Goal: Task Accomplishment & Management: Manage account settings

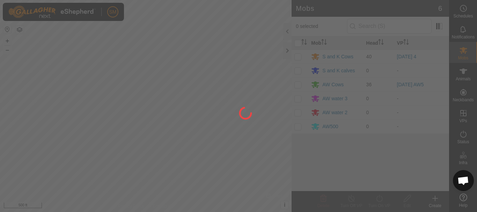
scroll to position [747, 0]
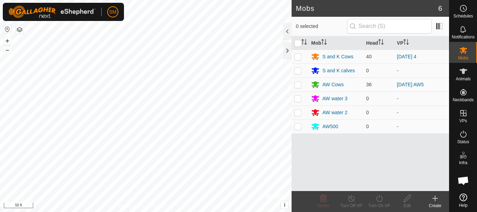
click at [432, 200] on icon at bounding box center [435, 198] width 8 height 8
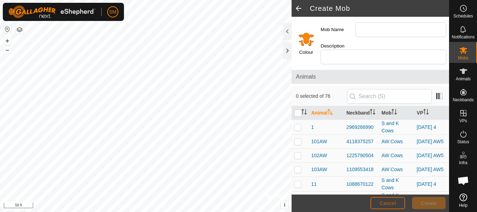
click at [381, 201] on span "Cancel" at bounding box center [388, 203] width 16 height 6
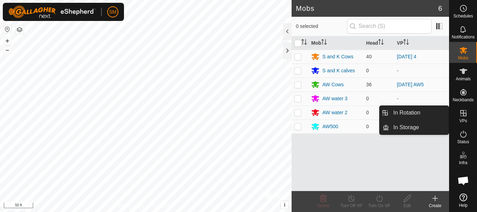
click at [462, 112] on icon at bounding box center [463, 113] width 8 height 8
click at [418, 113] on link "In Rotation" at bounding box center [419, 113] width 60 height 14
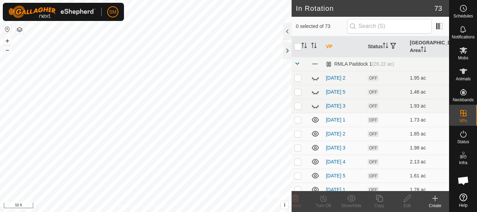
click at [434, 204] on div "Create" at bounding box center [435, 206] width 28 height 6
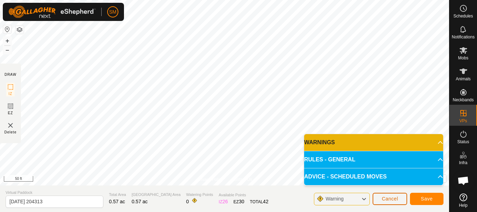
click at [394, 200] on span "Cancel" at bounding box center [390, 199] width 16 height 6
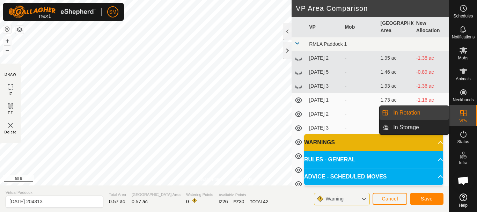
click at [405, 113] on link "In Rotation" at bounding box center [419, 113] width 60 height 14
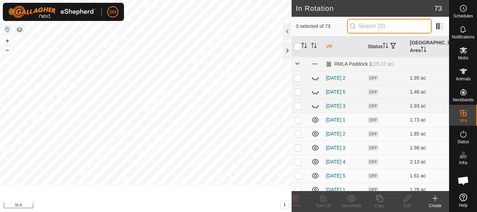
click at [375, 20] on input "text" at bounding box center [389, 26] width 84 height 15
click at [374, 30] on input "text" at bounding box center [389, 26] width 84 height 15
paste input "[DATE] AW"
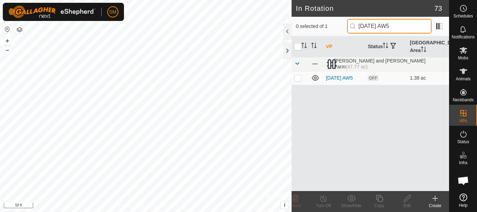
type input "[DATE] AW5"
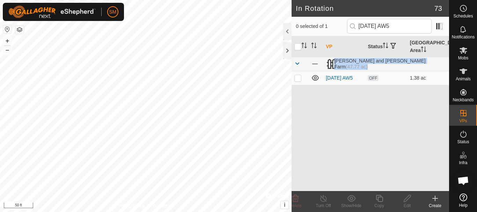
click at [375, 160] on div "VP Status Grazing Area [PERSON_NAME] and [PERSON_NAME] Farm (47.77 ac) [DATE] A…" at bounding box center [370, 113] width 157 height 155
click at [297, 80] on p-checkbox at bounding box center [297, 78] width 7 height 6
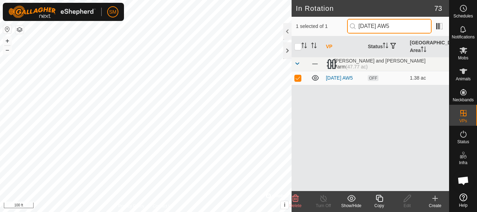
click at [404, 28] on input "[DATE] AW5" at bounding box center [389, 26] width 84 height 15
click at [301, 76] on p-checkbox at bounding box center [297, 78] width 7 height 6
checkbox input "false"
click at [416, 22] on input "[DATE] AW5" at bounding box center [389, 26] width 84 height 15
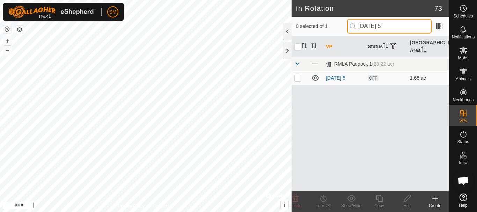
type input "[DATE] 5"
click at [298, 79] on p-checkbox at bounding box center [297, 78] width 7 height 6
checkbox input "true"
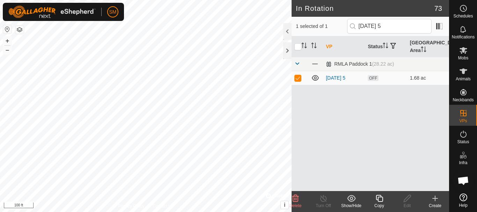
click at [381, 196] on icon at bounding box center [379, 198] width 7 height 7
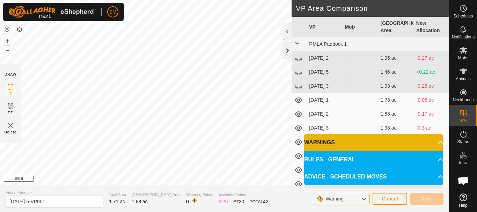
click at [285, 50] on div at bounding box center [287, 50] width 8 height 17
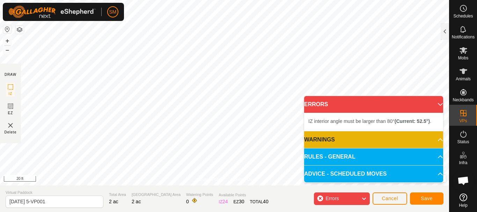
click at [99, 3] on div "SM Schedules Notifications Mobs Animals Neckbands VPs Status Infra Heatmap Help…" at bounding box center [238, 106] width 477 height 212
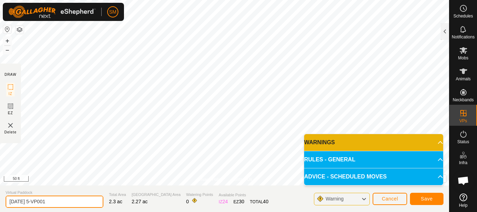
click at [60, 201] on input "[DATE] 5-VP001" at bounding box center [55, 202] width 98 height 12
paste input "10 AW"
type input "[DATE] 4"
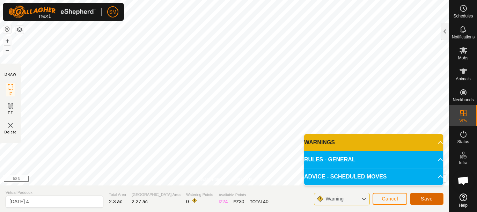
click at [433, 196] on button "Save" at bounding box center [427, 199] width 34 height 12
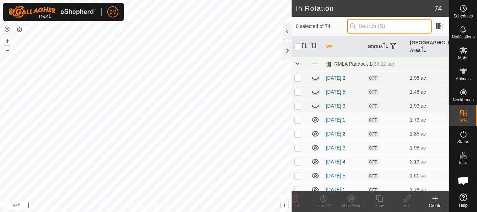
click at [390, 28] on input "text" at bounding box center [389, 26] width 84 height 15
paste input "[DATE] AW"
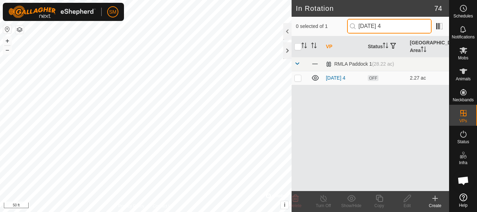
drag, startPoint x: 391, startPoint y: 26, endPoint x: 348, endPoint y: 30, distance: 43.1
click at [348, 30] on input "[DATE] 4" at bounding box center [389, 26] width 84 height 15
type input "[DATE] 4"
click at [300, 82] on td at bounding box center [300, 78] width 17 height 14
checkbox input "true"
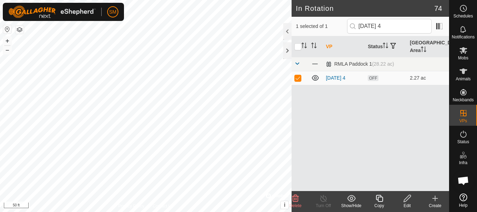
click at [381, 199] on icon at bounding box center [379, 198] width 9 height 8
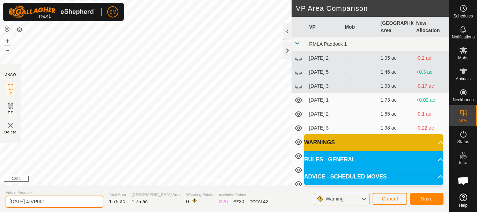
click at [67, 204] on input "[DATE] 4-VP001" at bounding box center [55, 202] width 98 height 12
paste input "text"
type input "[DATE] 5"
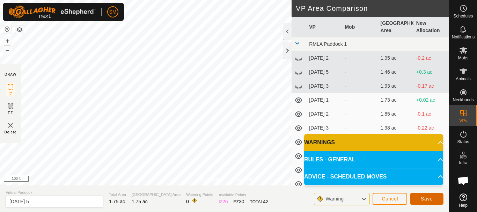
click at [432, 197] on span "Save" at bounding box center [427, 199] width 12 height 6
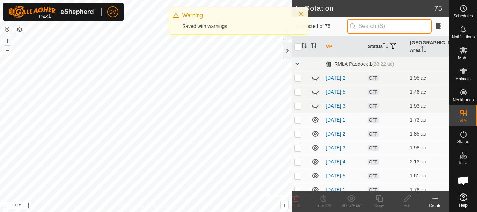
click at [398, 27] on input "text" at bounding box center [389, 26] width 84 height 15
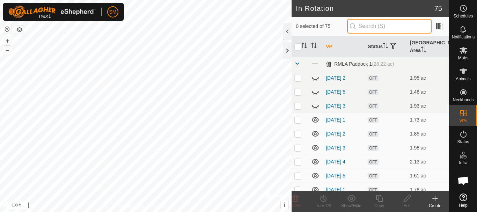
paste input "[DATE]"
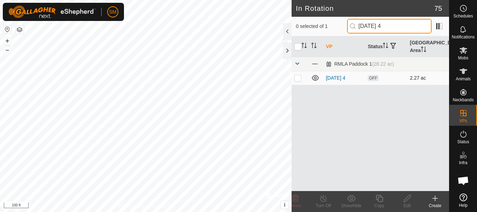
type input "[DATE] 4"
click at [300, 77] on p-checkbox at bounding box center [297, 78] width 7 height 6
checkbox input "true"
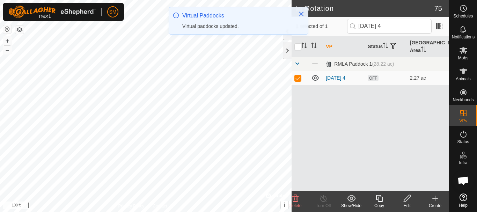
click at [407, 194] on icon at bounding box center [407, 198] width 9 height 8
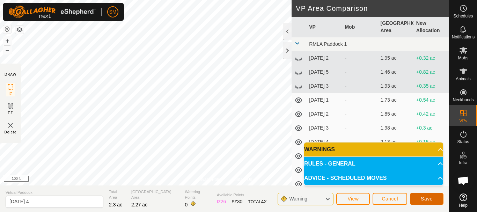
click at [422, 199] on span "Save" at bounding box center [427, 199] width 12 height 6
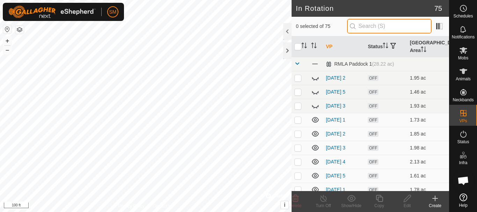
click at [377, 26] on input "text" at bounding box center [389, 26] width 84 height 15
paste input "[DATE]"
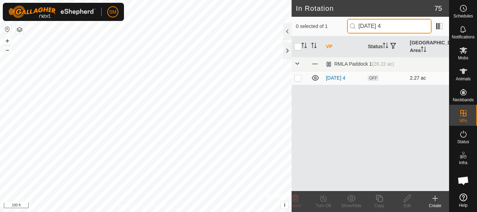
type input "[DATE] 4"
click at [296, 77] on p-checkbox at bounding box center [297, 78] width 7 height 6
checkbox input "true"
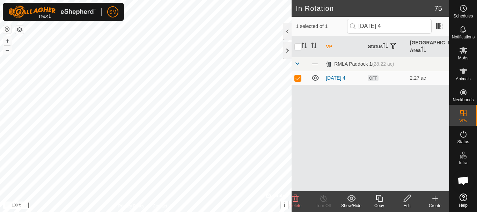
click at [381, 203] on div "Copy" at bounding box center [379, 206] width 28 height 6
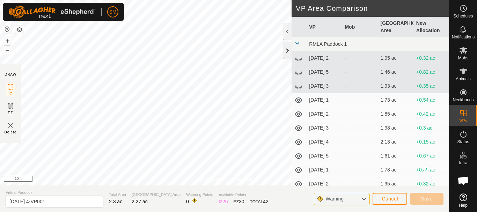
click at [289, 49] on div at bounding box center [287, 50] width 8 height 17
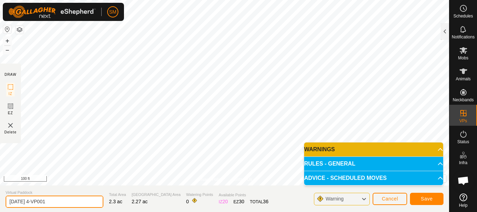
click at [83, 203] on input "[DATE] 4-VP001" at bounding box center [55, 202] width 98 height 12
paste input "text"
type input "[DATE] 6"
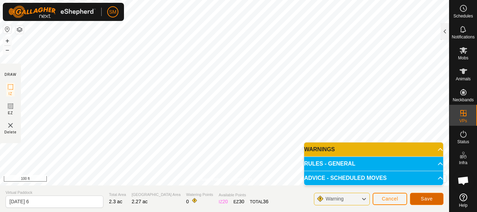
click at [443, 195] on button "Save" at bounding box center [427, 199] width 34 height 12
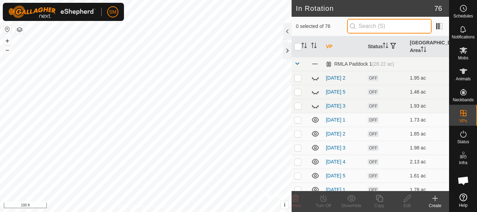
click at [381, 25] on input "text" at bounding box center [389, 26] width 84 height 15
paste input "[DATE]"
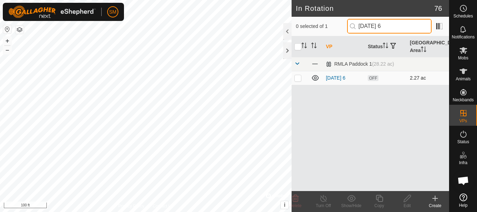
type input "[DATE] 6"
click at [297, 79] on p-checkbox at bounding box center [297, 78] width 7 height 6
checkbox input "true"
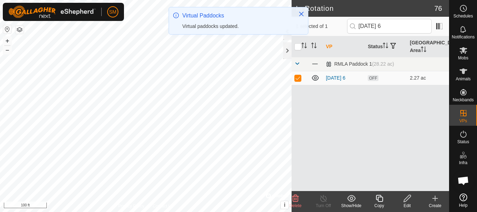
click at [380, 206] on div "Copy" at bounding box center [379, 206] width 28 height 6
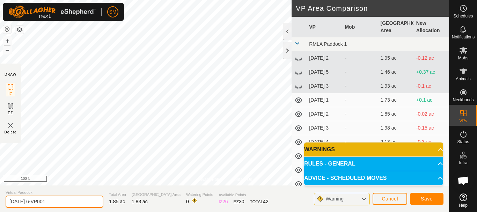
click at [68, 203] on input "[DATE] 6-VP001" at bounding box center [55, 202] width 98 height 12
paste input "text"
type input "[DATE] 1"
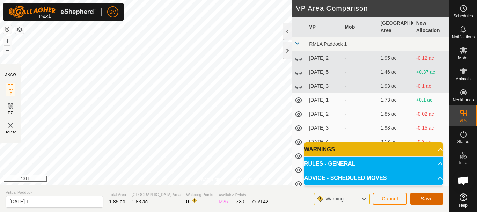
click at [431, 197] on span "Save" at bounding box center [427, 199] width 12 height 6
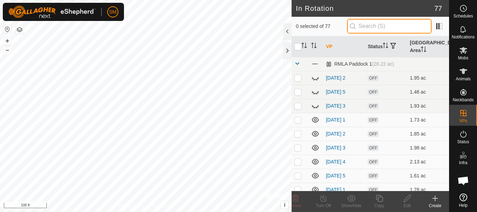
click at [378, 23] on input "text" at bounding box center [389, 26] width 84 height 15
paste input "[DATE]"
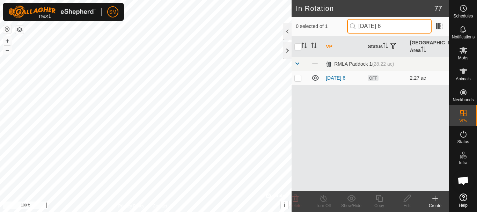
type input "[DATE] 6"
click at [297, 80] on p-checkbox at bounding box center [297, 78] width 7 height 6
checkbox input "true"
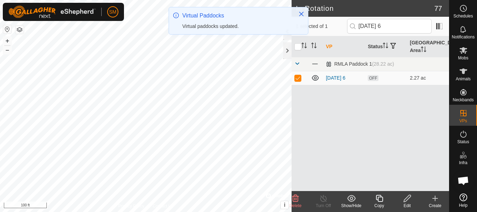
click at [379, 202] on icon at bounding box center [379, 198] width 7 height 7
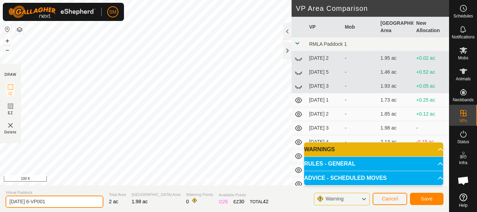
click at [71, 197] on input "[DATE] 6-VP001" at bounding box center [55, 202] width 98 height 12
paste input "text"
type input "[DATE] 2"
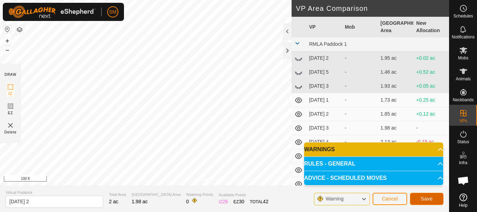
click at [430, 198] on span "Save" at bounding box center [427, 199] width 12 height 6
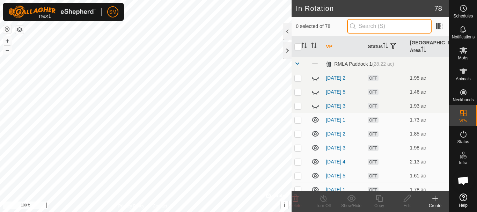
click at [394, 26] on input "text" at bounding box center [389, 26] width 84 height 15
paste input "[DATE]"
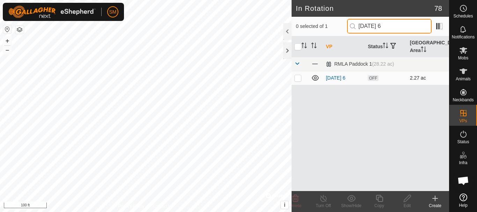
type input "[DATE] 6"
click at [296, 76] on p-checkbox at bounding box center [297, 78] width 7 height 6
checkbox input "true"
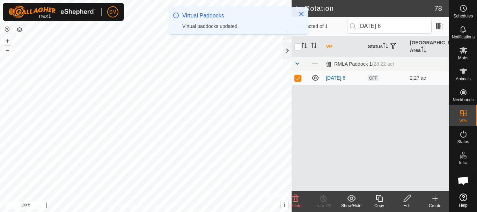
click at [380, 202] on icon at bounding box center [379, 198] width 7 height 7
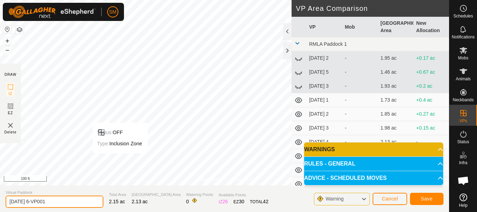
click at [64, 205] on input "[DATE] 6-VP001" at bounding box center [55, 202] width 98 height 12
click at [65, 205] on input "[DATE] 6-VP001" at bounding box center [55, 202] width 98 height 12
paste input "text"
type input "[DATE] 3"
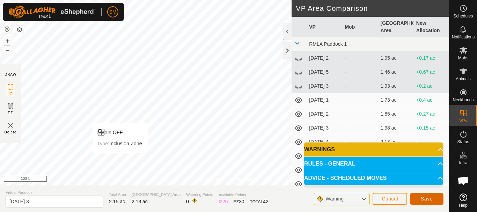
click at [436, 201] on button "Save" at bounding box center [427, 199] width 34 height 12
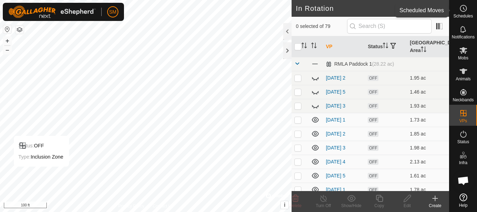
click at [465, 8] on icon at bounding box center [463, 8] width 8 height 8
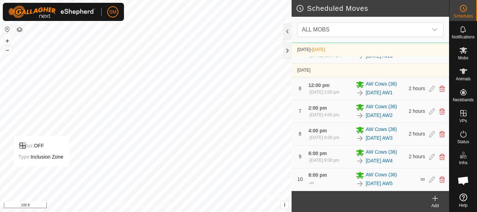
scroll to position [278, 0]
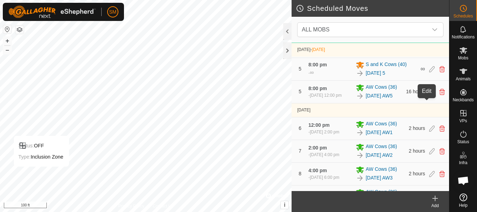
click at [429, 72] on icon at bounding box center [432, 69] width 6 height 6
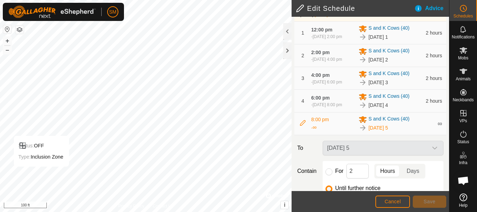
scroll to position [145, 0]
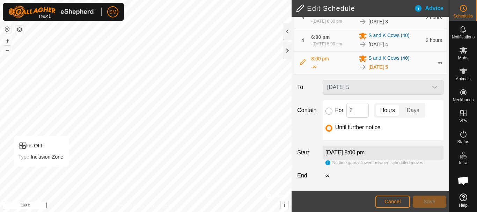
click at [330, 112] on input "For" at bounding box center [328, 111] width 7 height 7
radio input "true"
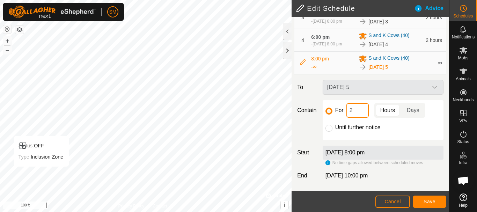
click at [355, 106] on input "2" at bounding box center [357, 110] width 22 height 15
type input "16"
click at [423, 202] on button "Save" at bounding box center [430, 202] width 34 height 12
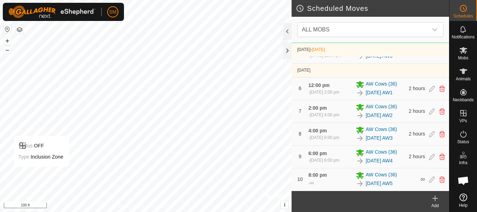
scroll to position [389, 0]
click at [433, 204] on div "Add" at bounding box center [435, 206] width 28 height 6
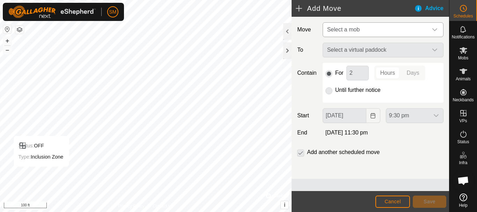
click at [433, 30] on icon "dropdown trigger" at bounding box center [435, 30] width 6 height 6
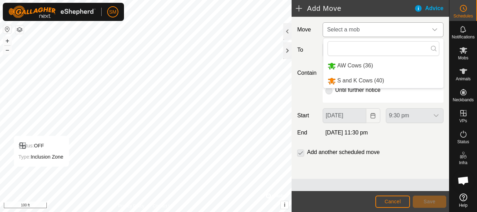
click at [353, 81] on li "S and K Cows (40)" at bounding box center [383, 81] width 120 height 14
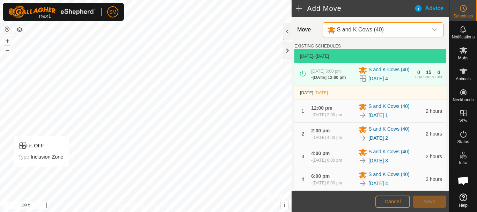
scroll to position [179, 0]
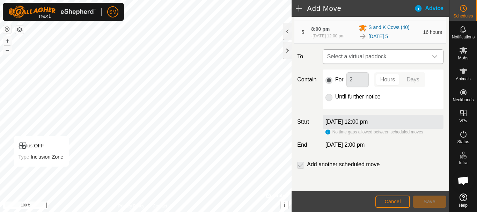
click at [436, 58] on p-select "Select a virtual paddock" at bounding box center [383, 56] width 121 height 15
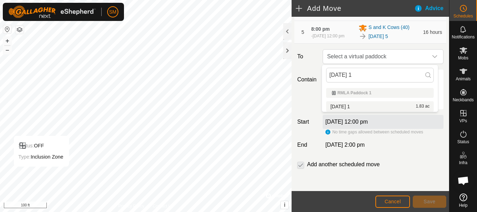
type input "[DATE] 1"
click at [354, 106] on li "[DATE] 1 1.83 ac" at bounding box center [380, 106] width 108 height 10
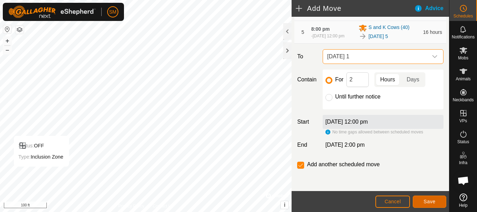
click at [423, 199] on button "Save" at bounding box center [430, 202] width 34 height 12
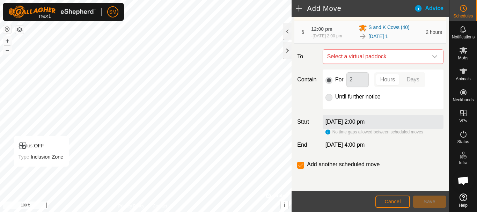
scroll to position [219, 0]
click at [432, 58] on icon "dropdown trigger" at bounding box center [435, 57] width 6 height 6
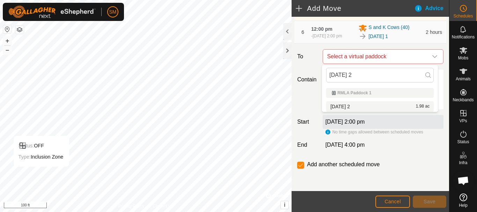
type input "[DATE] 2"
click at [353, 104] on li "[DATE] 2 1.98 ac" at bounding box center [380, 106] width 108 height 10
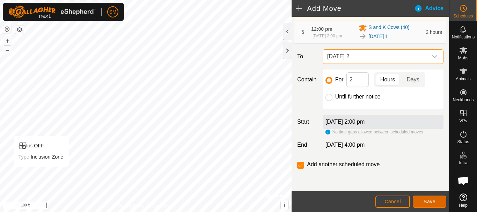
click at [432, 204] on span "Save" at bounding box center [430, 202] width 12 height 6
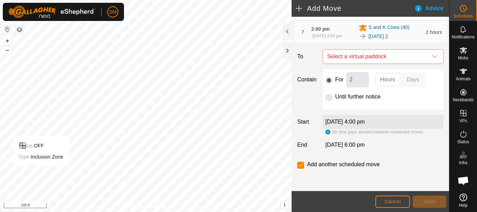
scroll to position [245, 0]
click at [432, 59] on icon "dropdown trigger" at bounding box center [435, 57] width 6 height 6
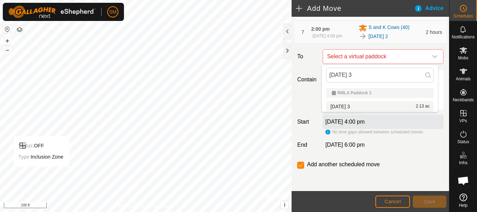
type input "[DATE] 3"
click at [346, 105] on li "[DATE] 3 2.13 ac" at bounding box center [380, 106] width 108 height 10
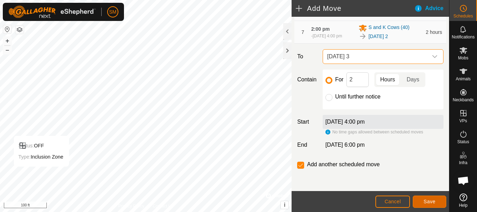
click at [437, 201] on button "Save" at bounding box center [430, 202] width 34 height 12
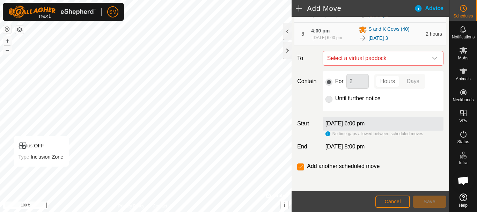
scroll to position [271, 0]
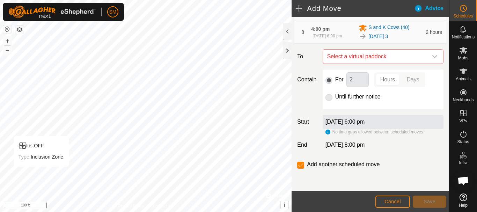
click at [432, 58] on icon "dropdown trigger" at bounding box center [435, 57] width 6 height 6
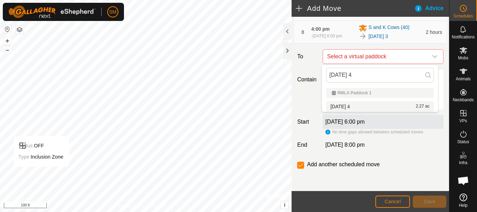
type input "[DATE] 4"
click at [358, 105] on li "[DATE] 4 2.27 ac" at bounding box center [380, 106] width 108 height 10
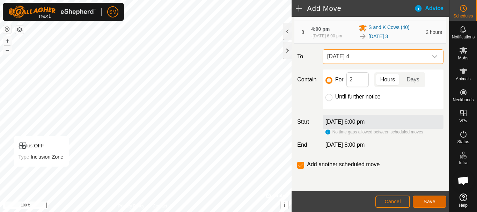
click at [433, 204] on span "Save" at bounding box center [430, 202] width 12 height 6
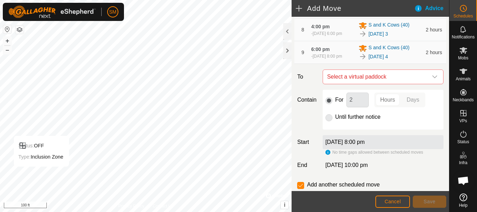
scroll to position [296, 0]
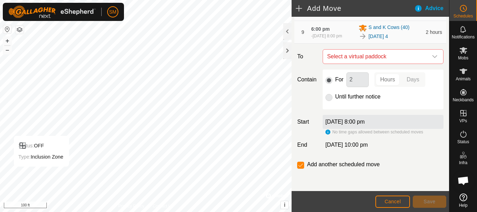
click at [432, 57] on icon "dropdown trigger" at bounding box center [434, 56] width 5 height 3
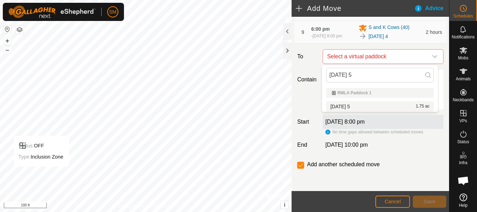
type input "[DATE] 5"
click at [350, 104] on li "[DATE] 5 1.75 ac" at bounding box center [380, 106] width 108 height 10
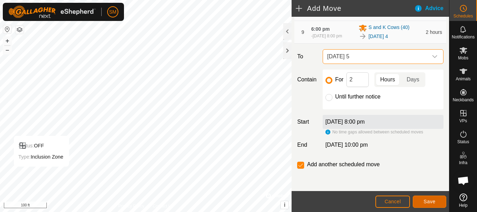
click at [438, 204] on button "Save" at bounding box center [430, 202] width 34 height 12
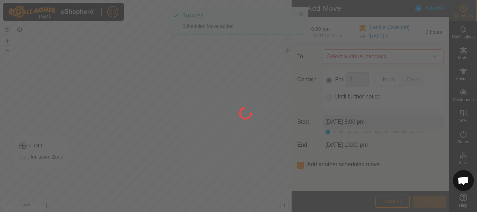
scroll to position [6, 0]
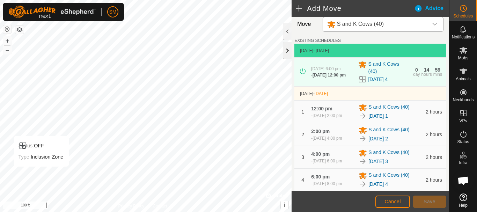
click at [289, 50] on div at bounding box center [287, 50] width 8 height 17
